Goal: Obtain resource: Download file/media

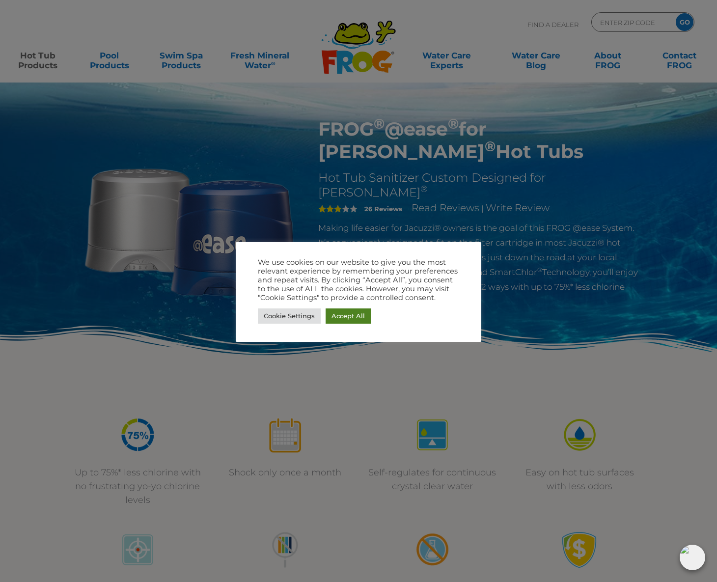
click at [345, 311] on link "Accept All" at bounding box center [348, 315] width 45 height 15
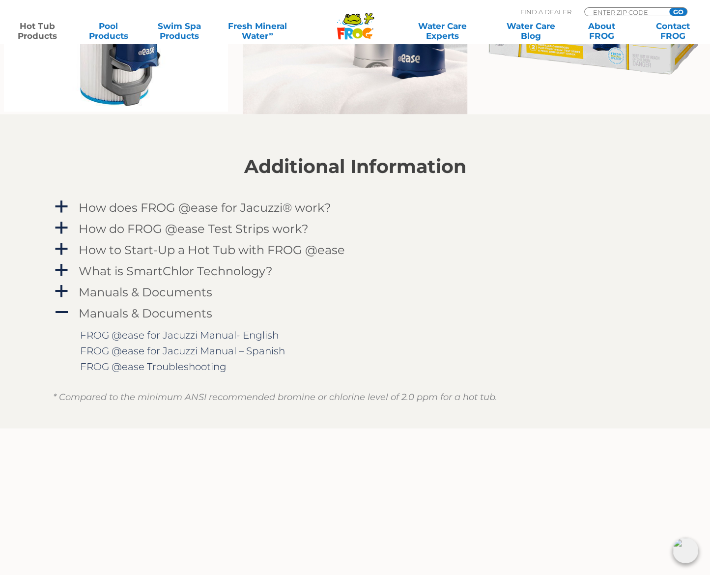
scroll to position [884, 0]
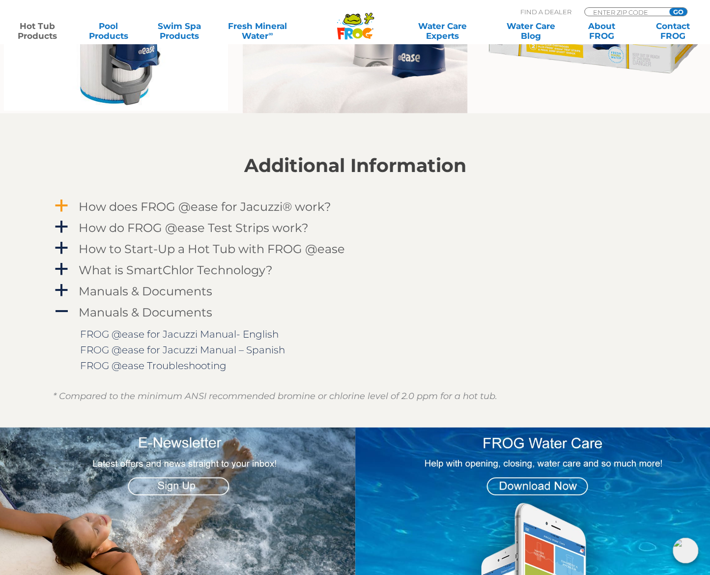
click at [64, 203] on span "a" at bounding box center [61, 205] width 15 height 15
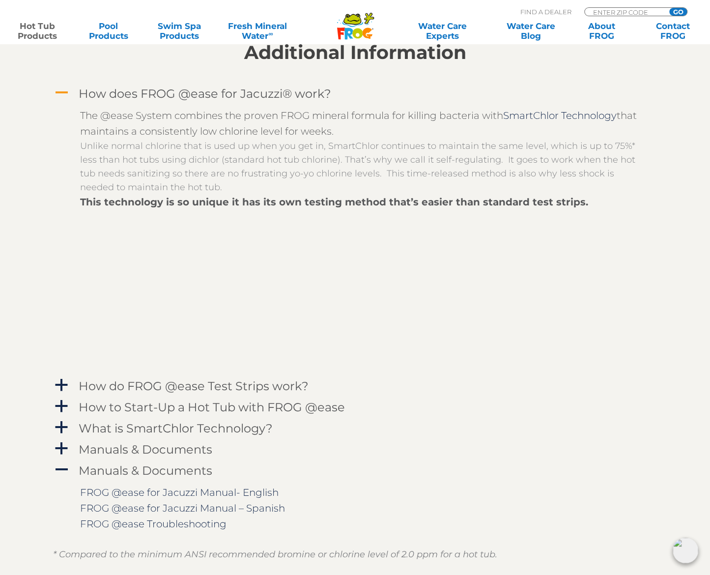
scroll to position [1031, 0]
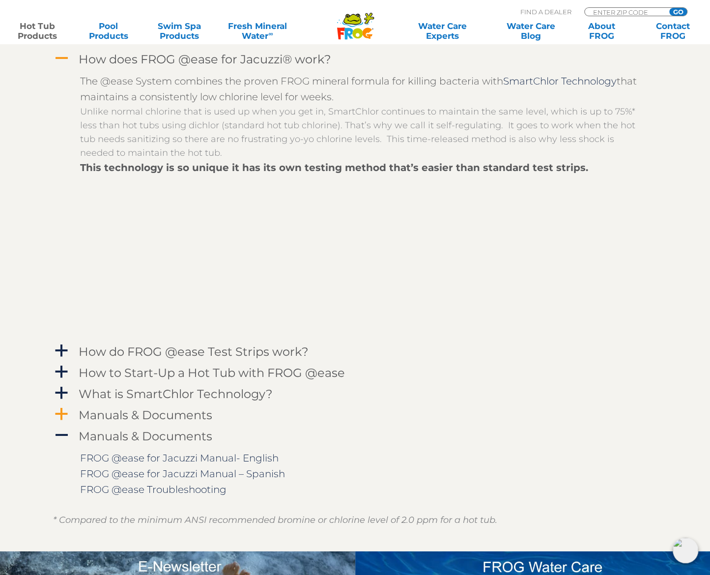
click at [64, 414] on span "a" at bounding box center [61, 413] width 15 height 15
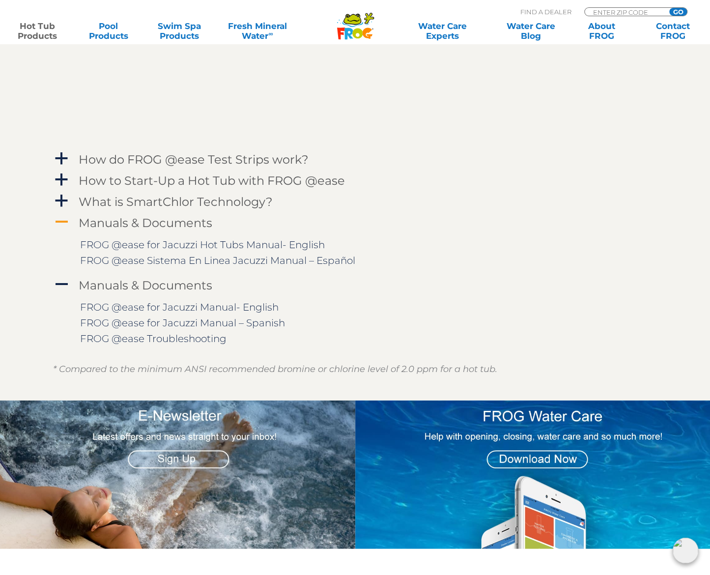
scroll to position [1228, 0]
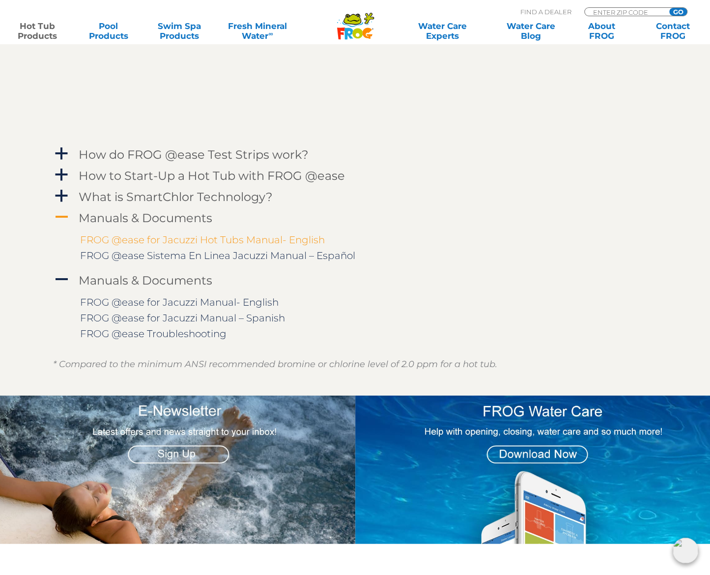
click at [147, 240] on link "FROG @ease for Jacuzzi Hot Tubs Manual- English" at bounding box center [202, 240] width 245 height 12
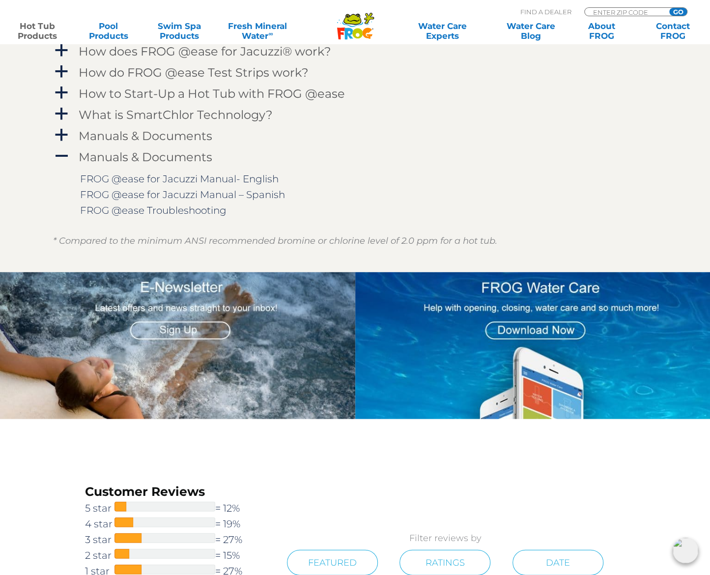
scroll to position [1023, 0]
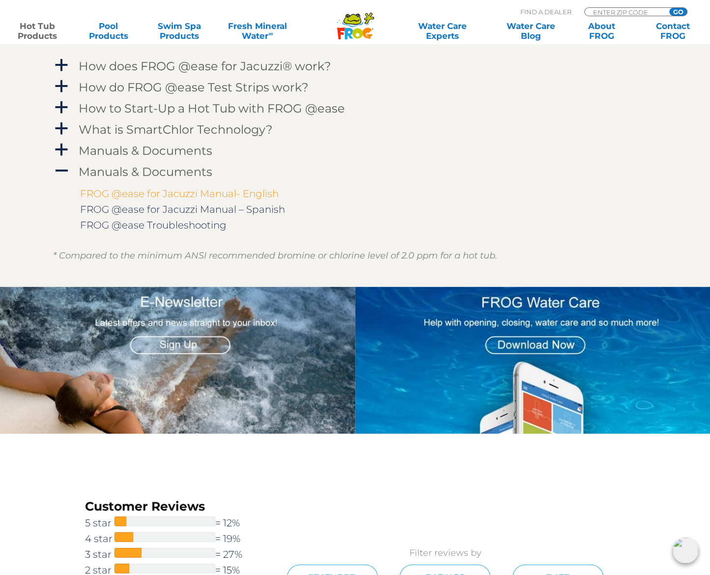
click at [150, 192] on link "FROG @ease for Jacuzzi Manual- English" at bounding box center [179, 193] width 198 height 12
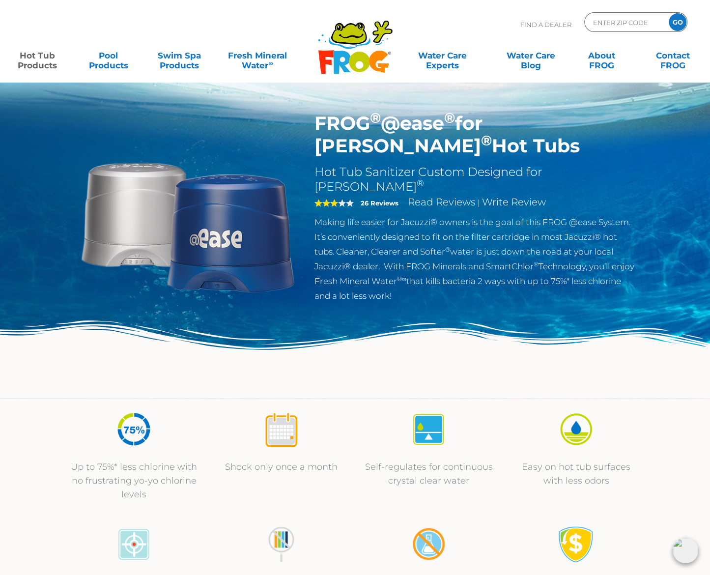
scroll to position [0, 0]
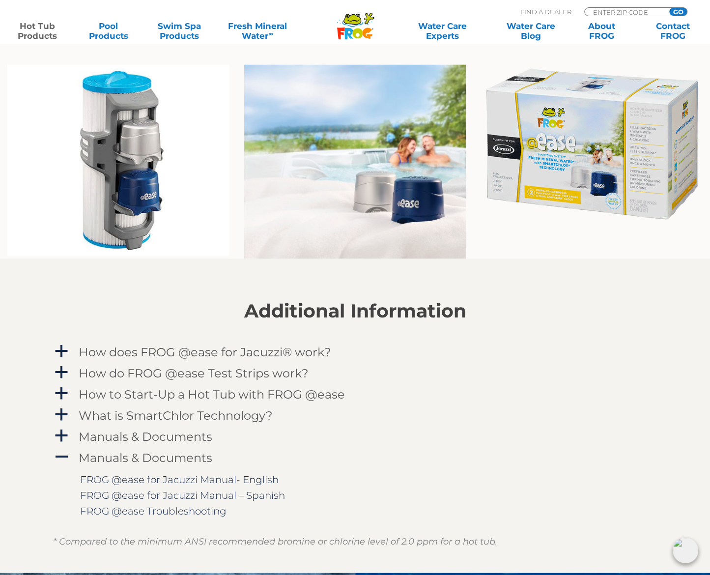
scroll to position [786, 0]
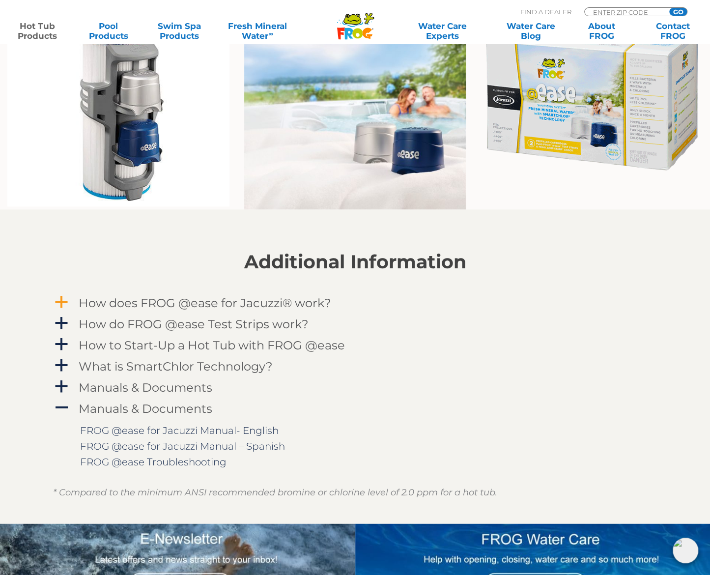
click at [63, 303] on span "a" at bounding box center [61, 301] width 15 height 15
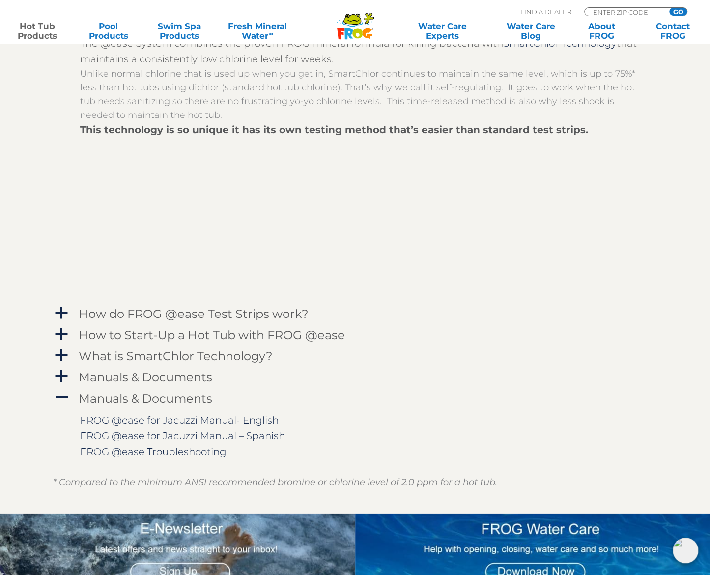
scroll to position [1080, 0]
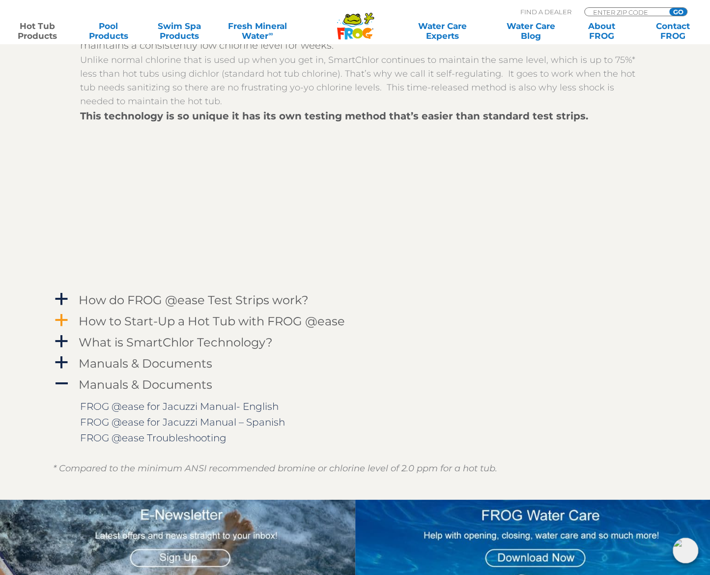
click at [62, 318] on span "a" at bounding box center [61, 320] width 15 height 15
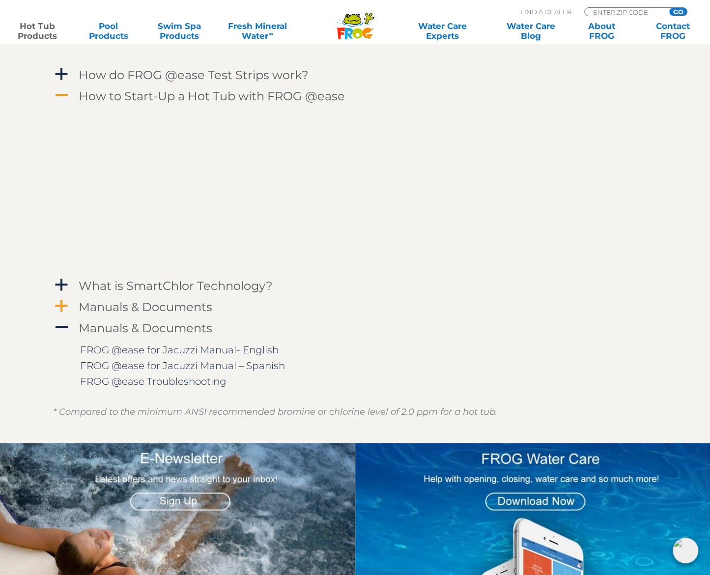
scroll to position [1326, 0]
